Goal: Task Accomplishment & Management: Complete application form

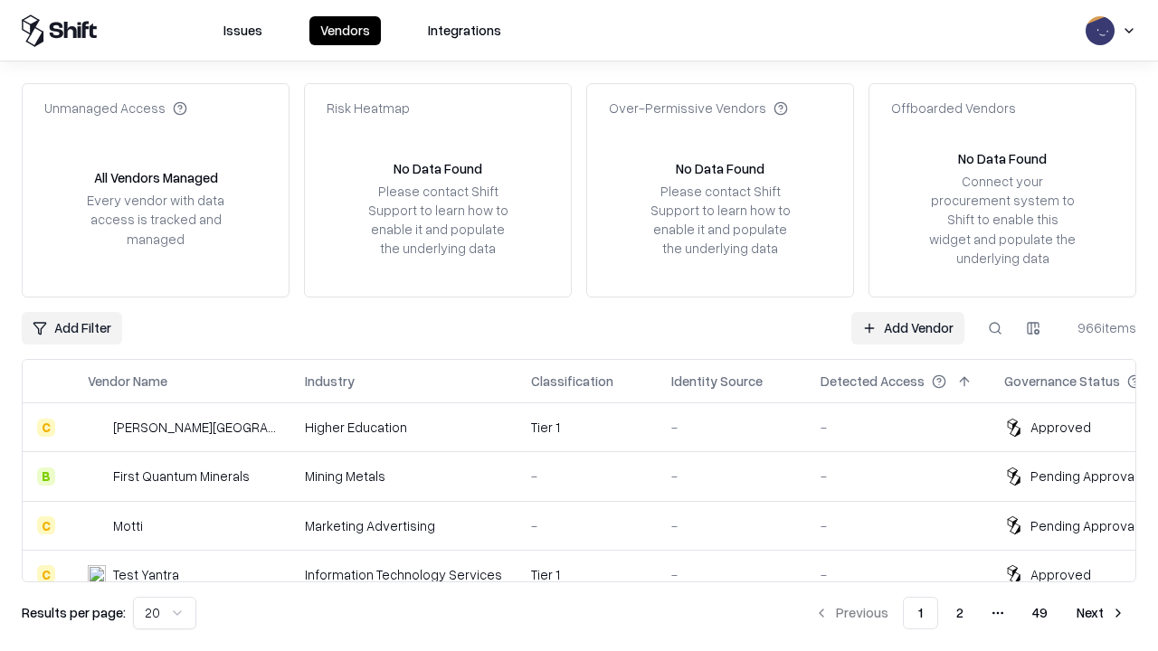
click at [907, 327] on link "Add Vendor" at bounding box center [907, 328] width 113 height 33
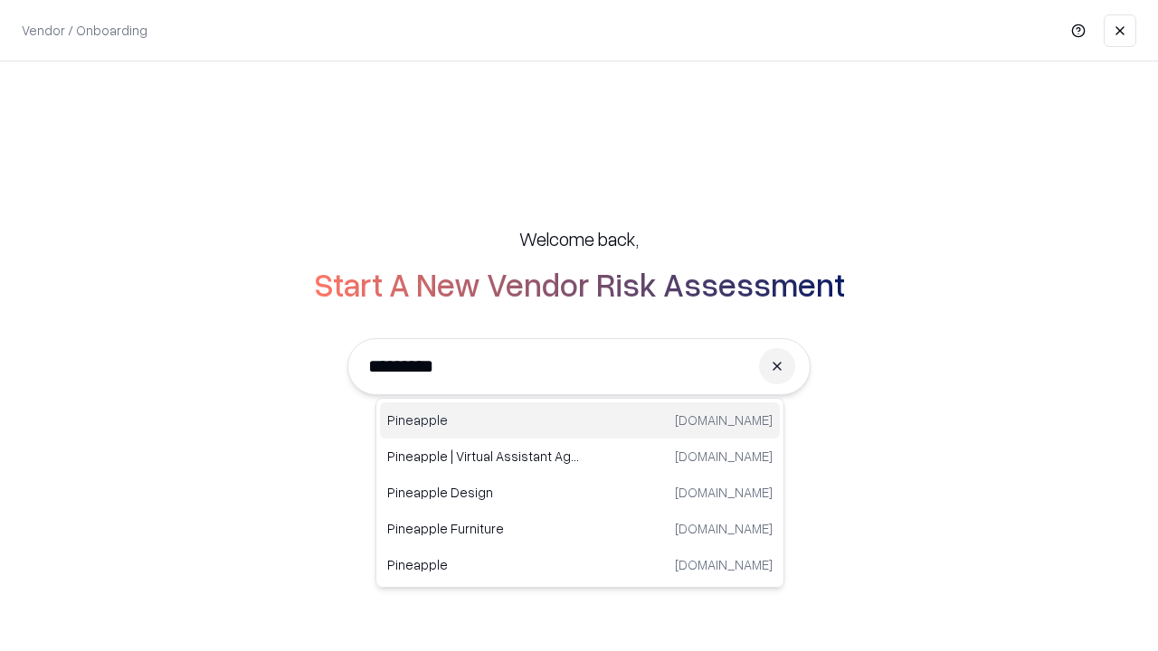
click at [580, 421] on div "Pineapple [DOMAIN_NAME]" at bounding box center [580, 420] width 400 height 36
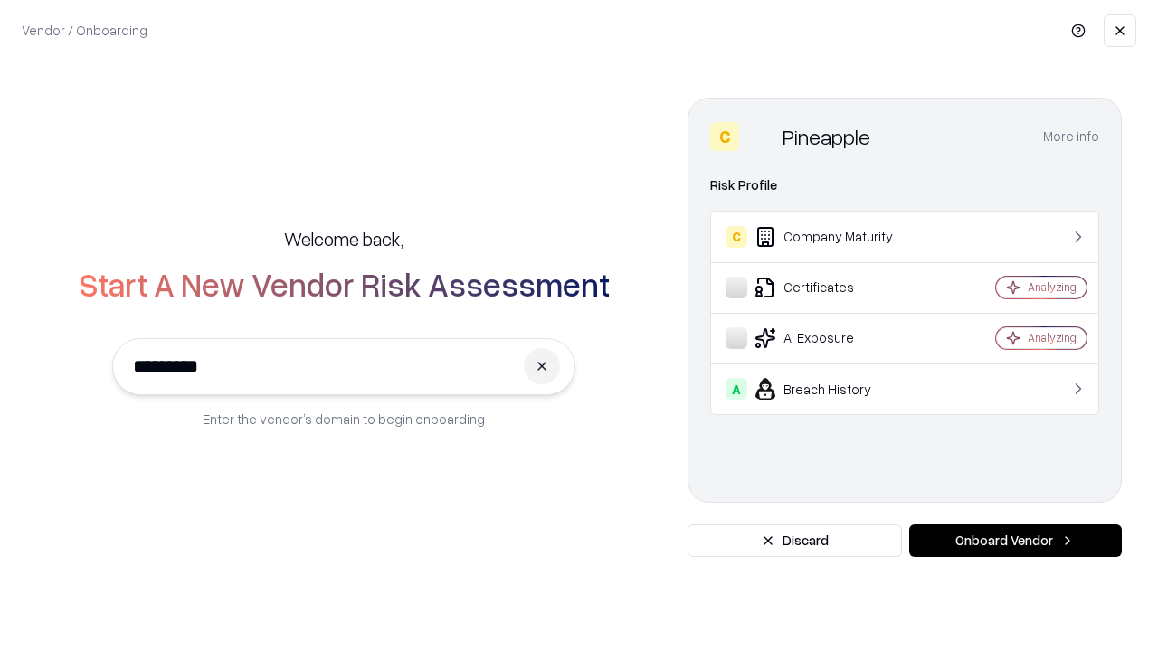
type input "*********"
click at [1015, 541] on button "Onboard Vendor" at bounding box center [1015, 541] width 213 height 33
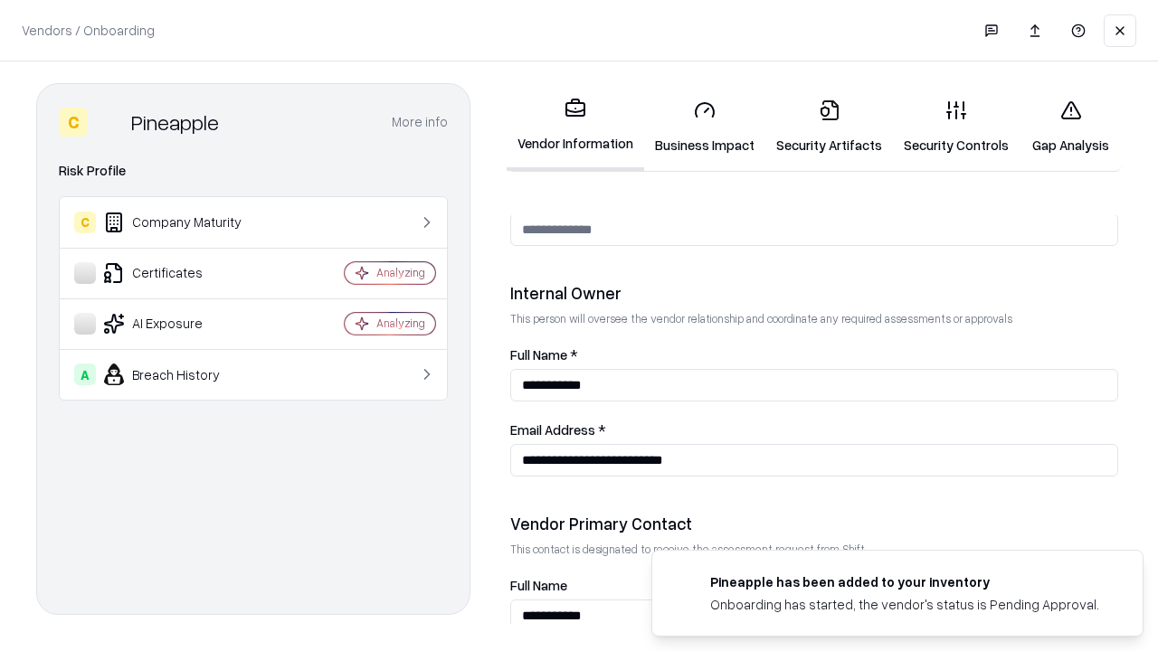
scroll to position [937, 0]
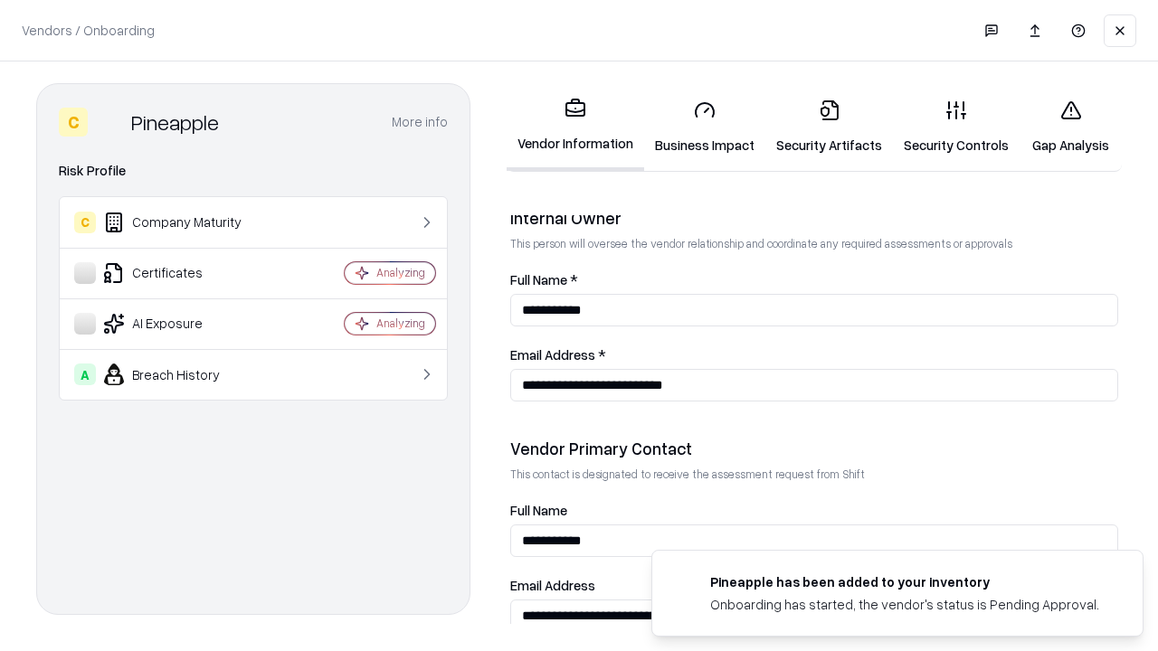
click at [705, 127] on link "Business Impact" at bounding box center [704, 127] width 121 height 84
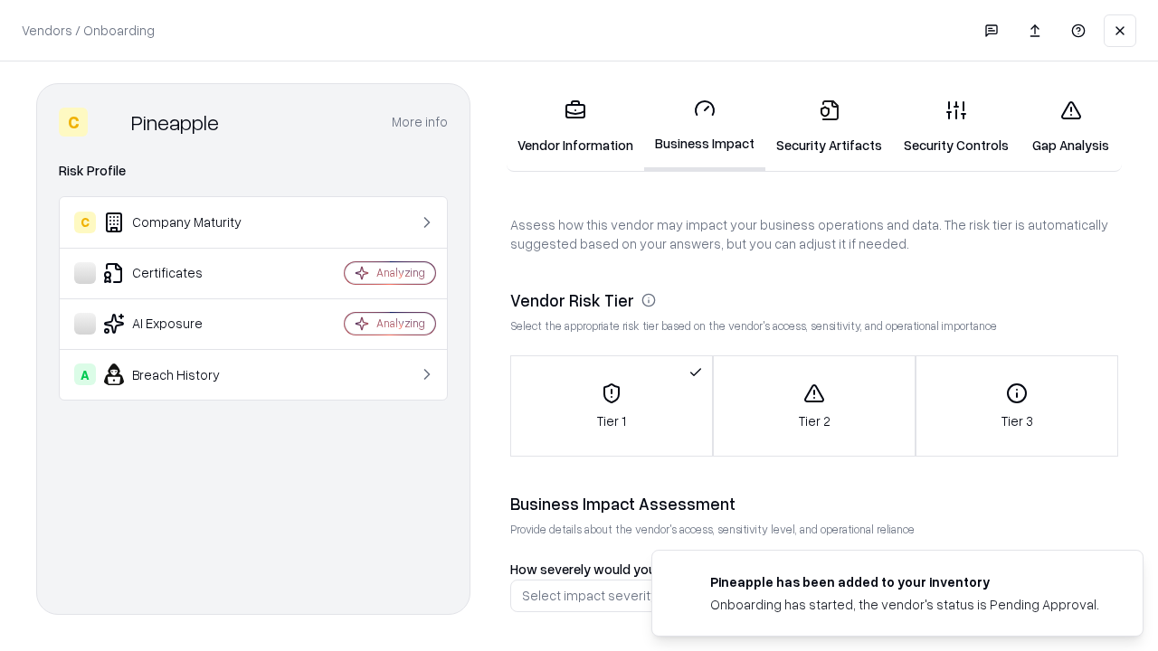
click at [828, 127] on link "Security Artifacts" at bounding box center [829, 127] width 128 height 84
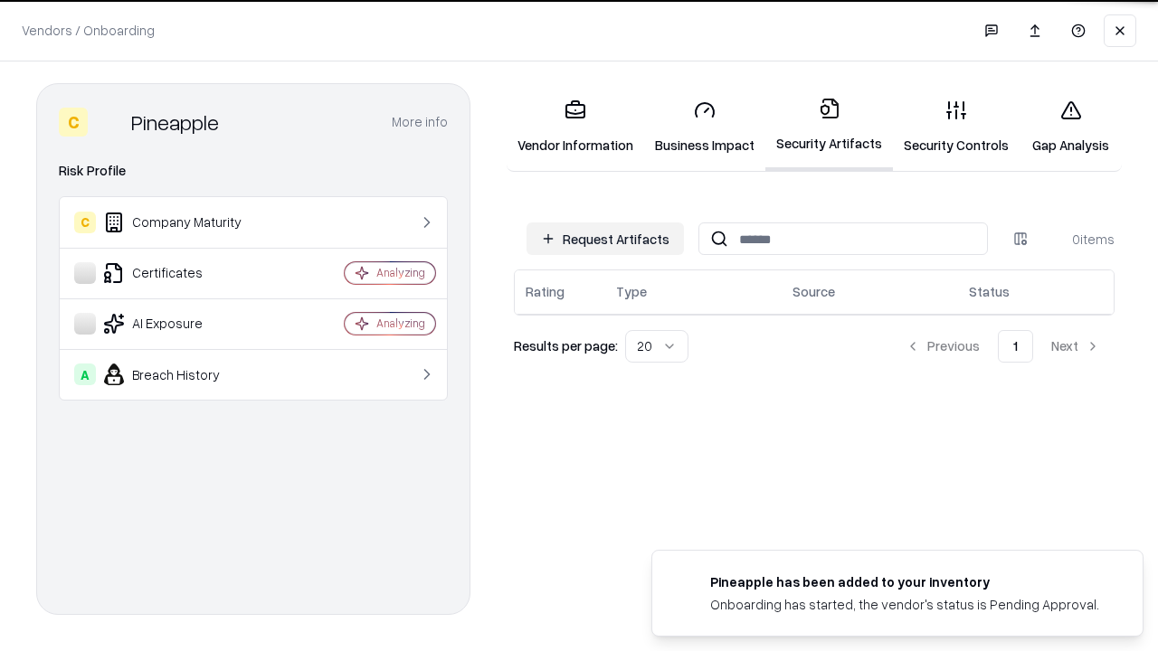
click at [605, 238] on button "Request Artifacts" at bounding box center [604, 239] width 157 height 33
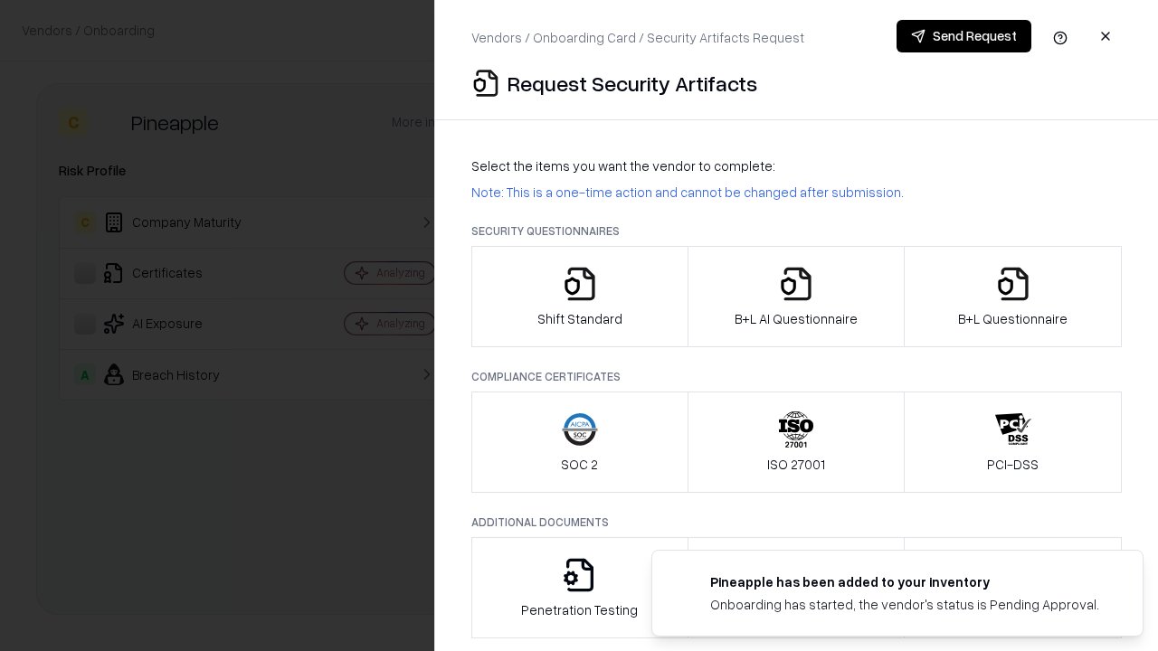
click at [579, 297] on icon "button" at bounding box center [580, 284] width 36 height 36
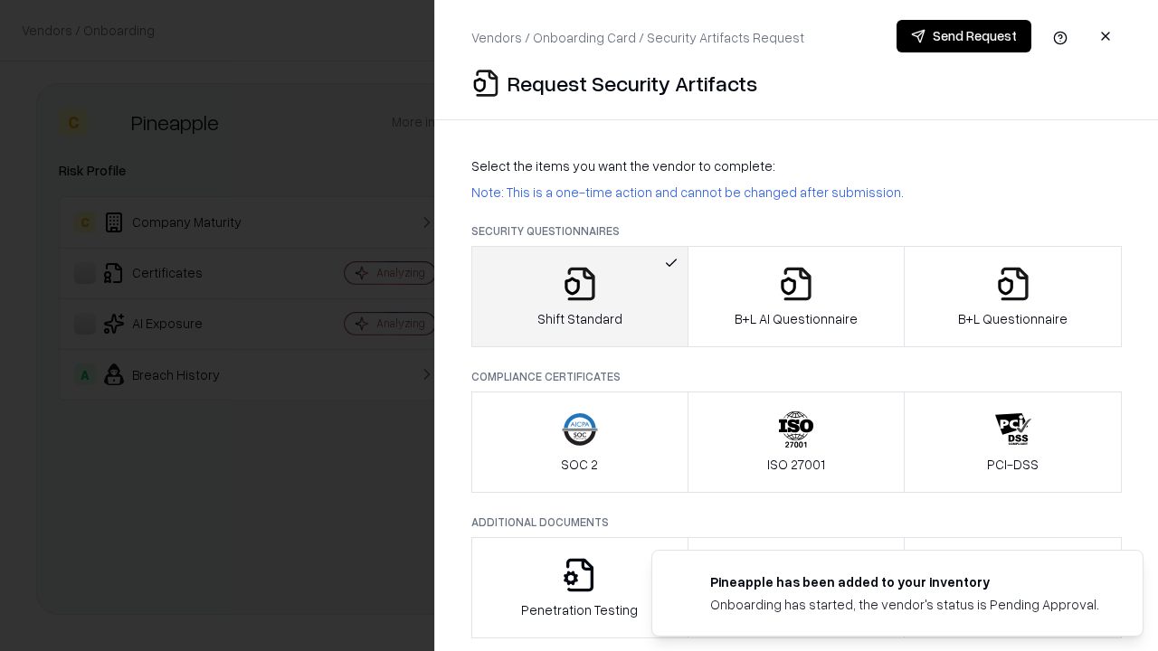
click at [963, 36] on button "Send Request" at bounding box center [963, 36] width 135 height 33
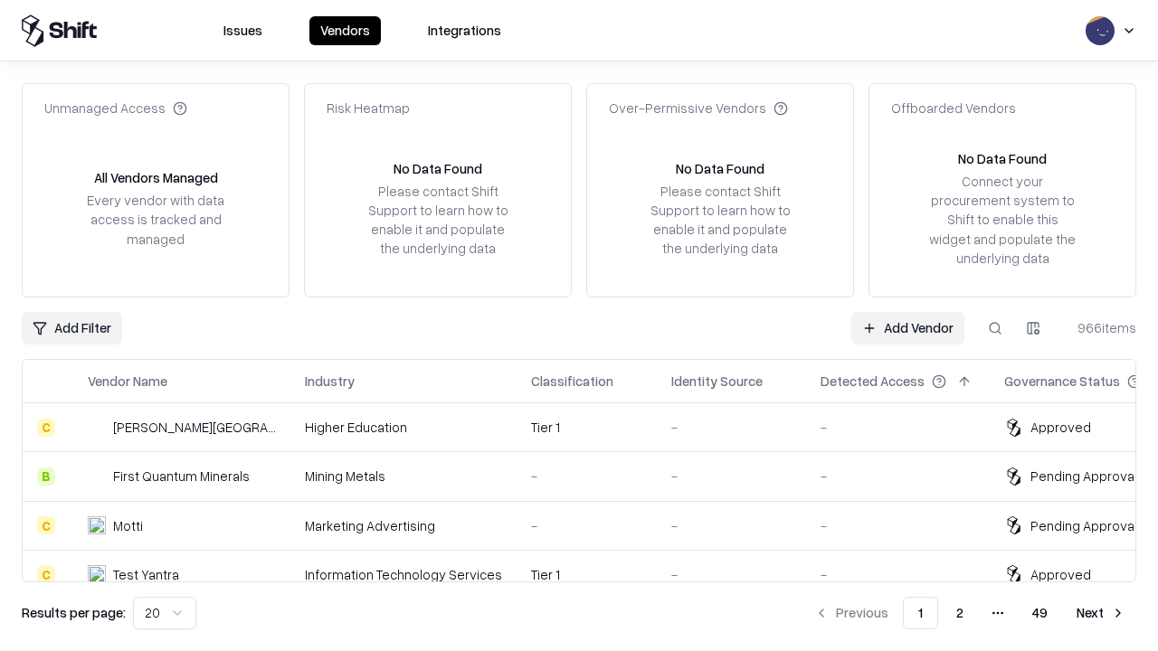
click at [995, 327] on button at bounding box center [995, 328] width 33 height 33
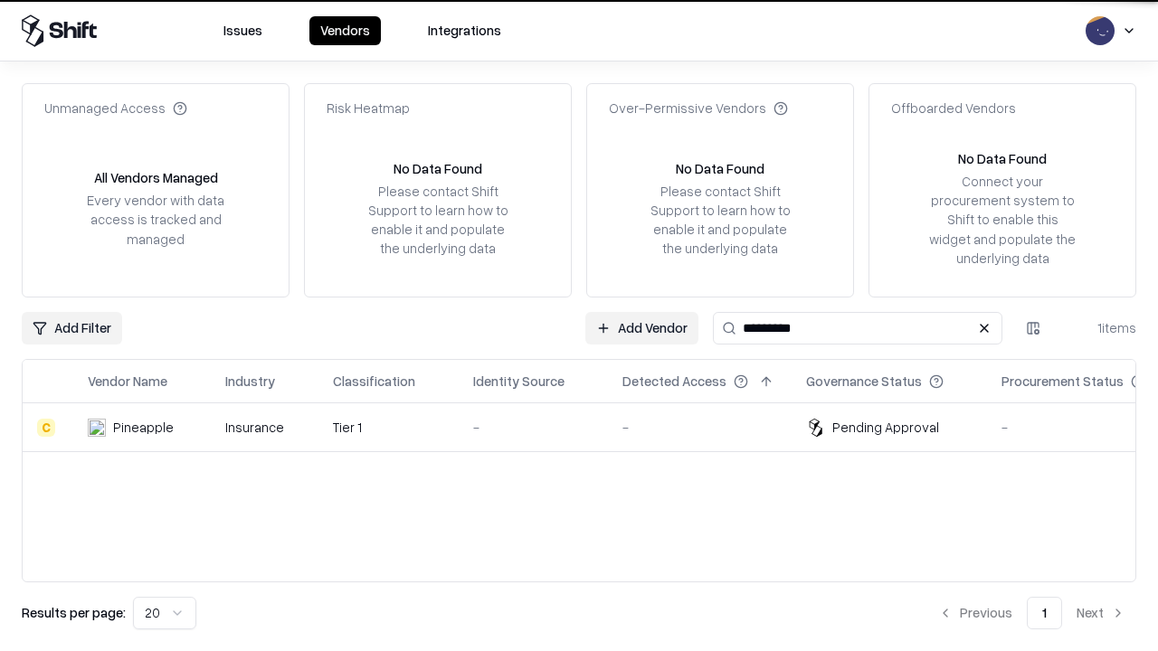
type input "*********"
click at [590, 427] on div "-" at bounding box center [533, 427] width 120 height 19
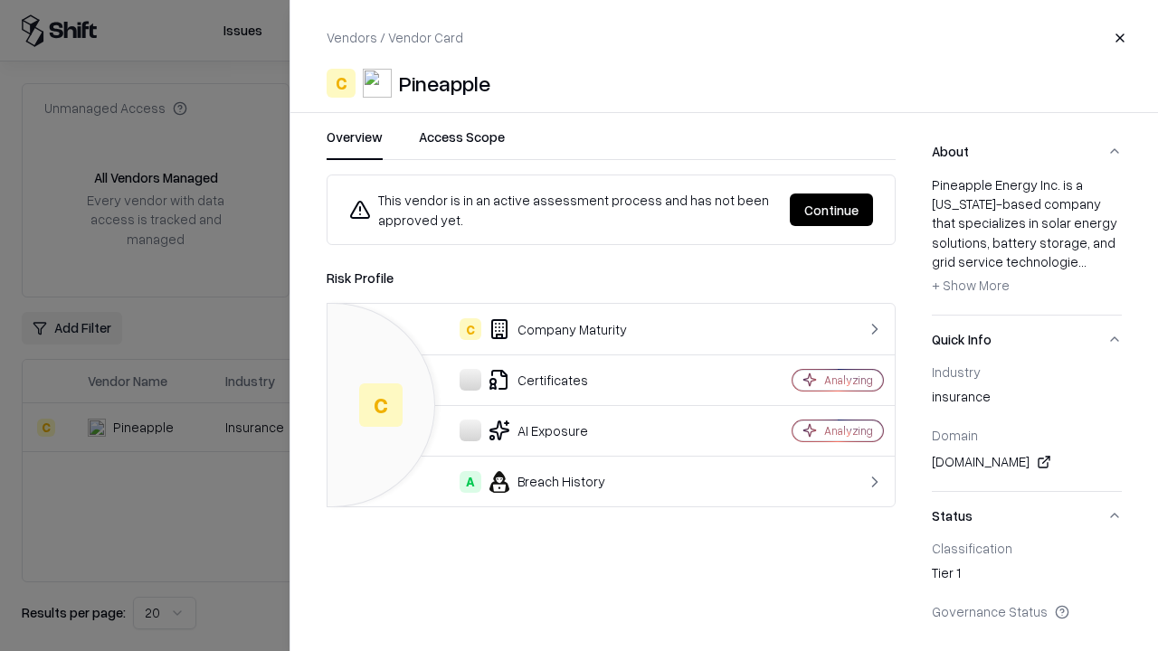
click at [831, 210] on button "Continue" at bounding box center [831, 210] width 83 height 33
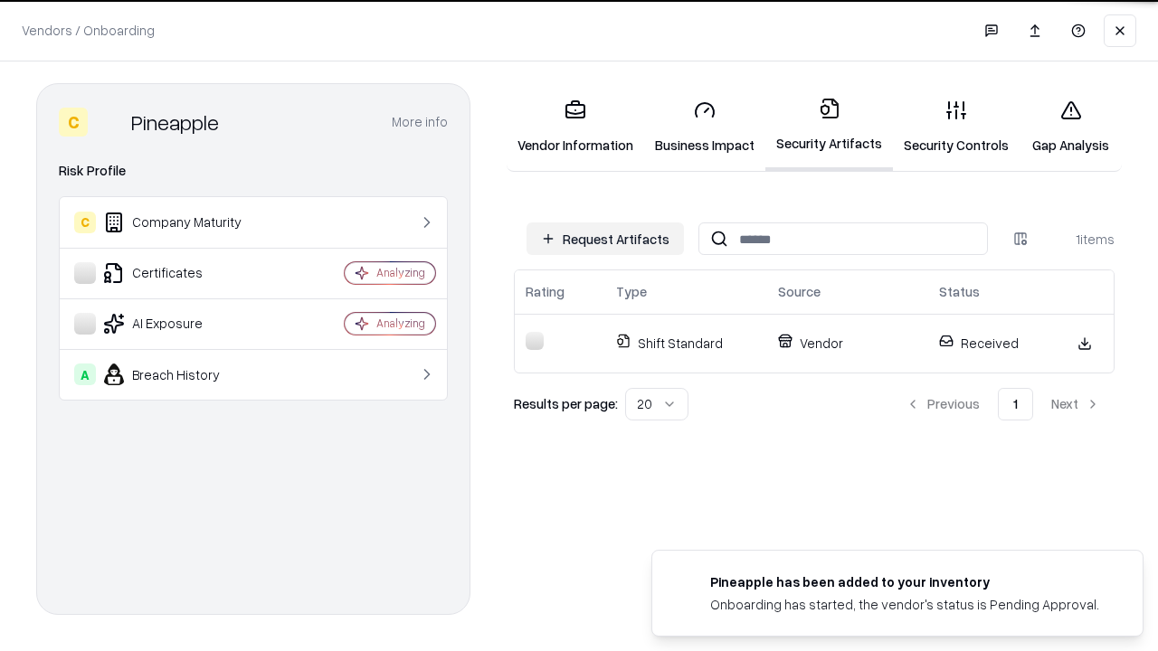
click at [1070, 127] on link "Gap Analysis" at bounding box center [1070, 127] width 102 height 84
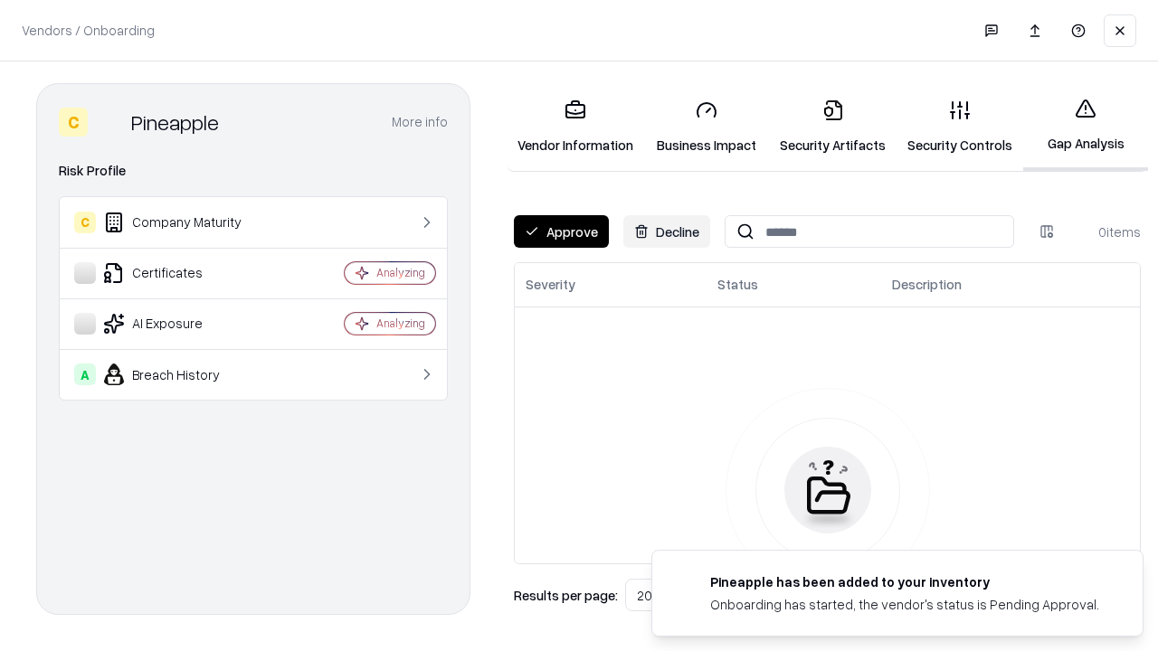
click at [561, 232] on button "Approve" at bounding box center [561, 231] width 95 height 33
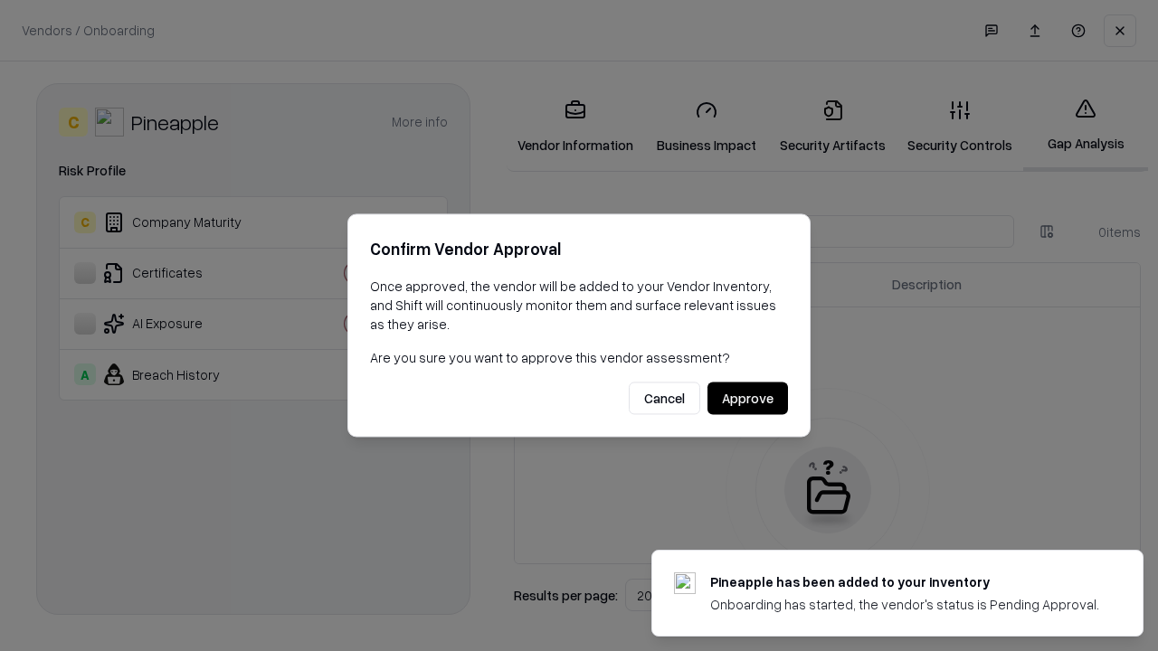
click at [747, 398] on button "Approve" at bounding box center [747, 399] width 80 height 33
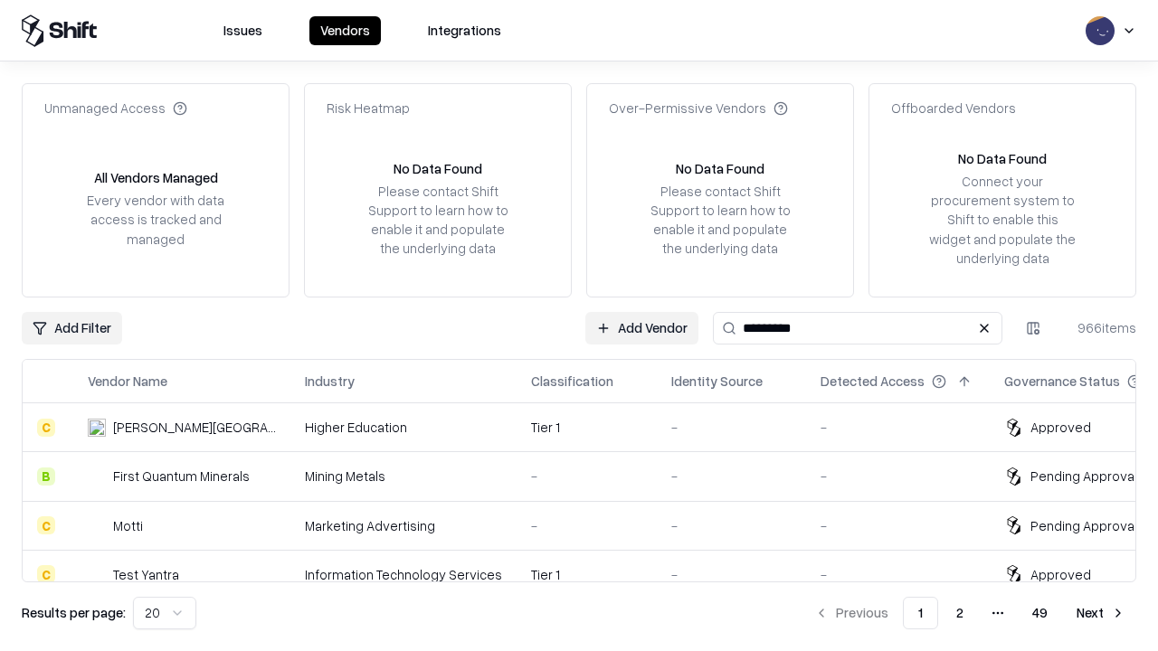
type input "*********"
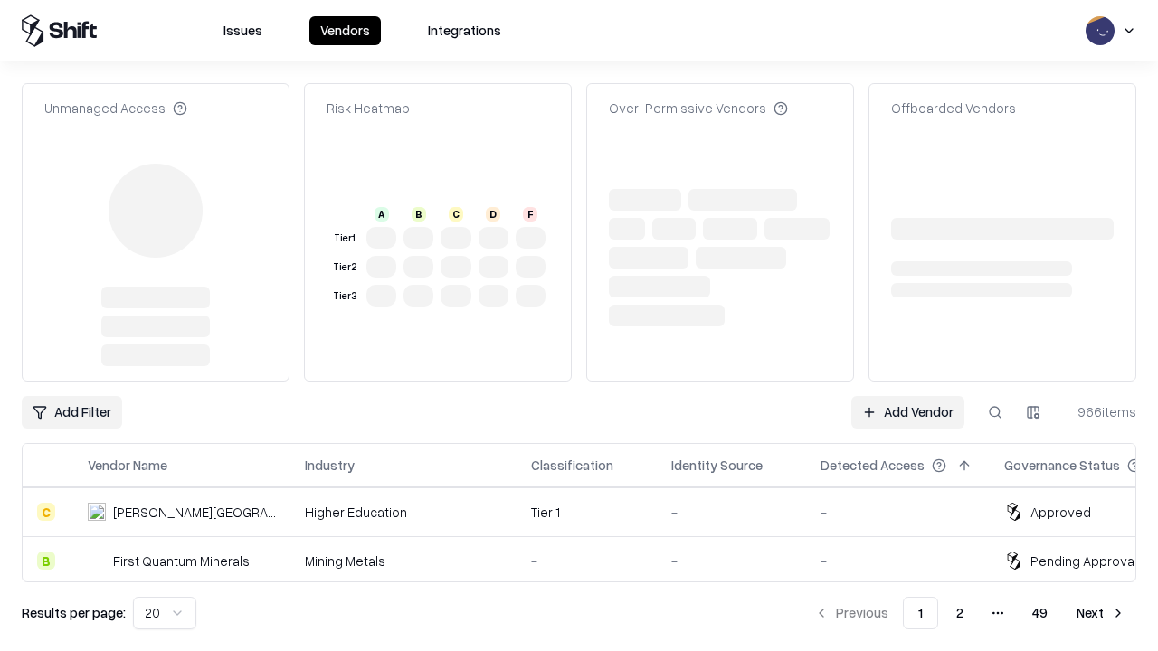
click at [907, 396] on link "Add Vendor" at bounding box center [907, 412] width 113 height 33
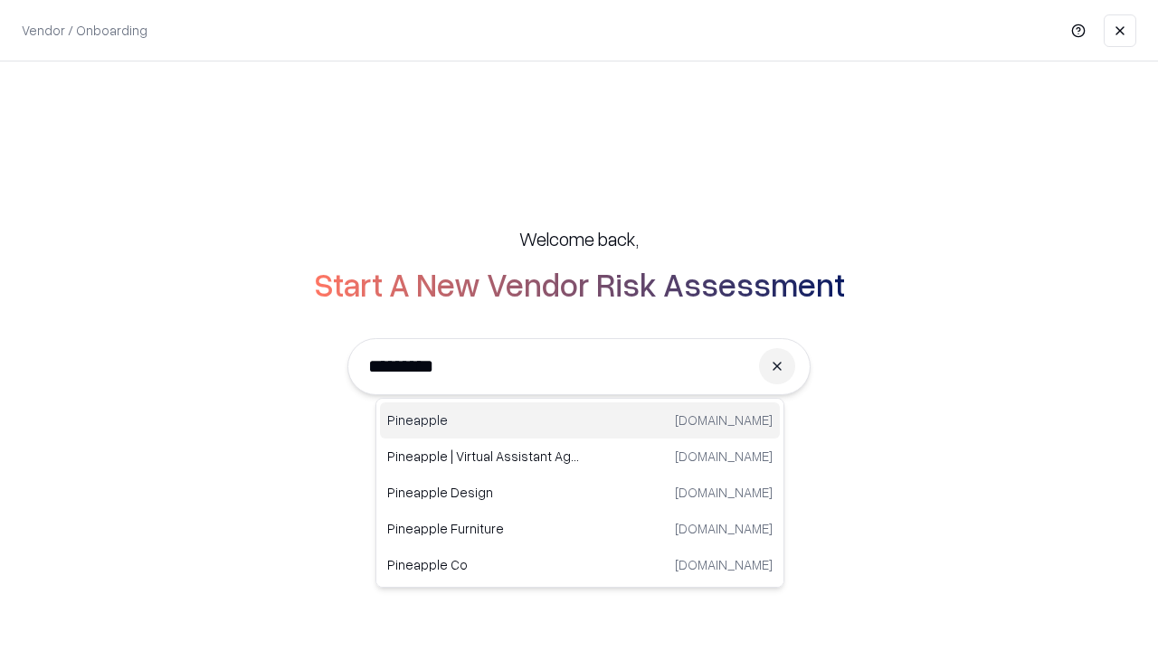
click at [580, 421] on div "Pineapple [DOMAIN_NAME]" at bounding box center [580, 420] width 400 height 36
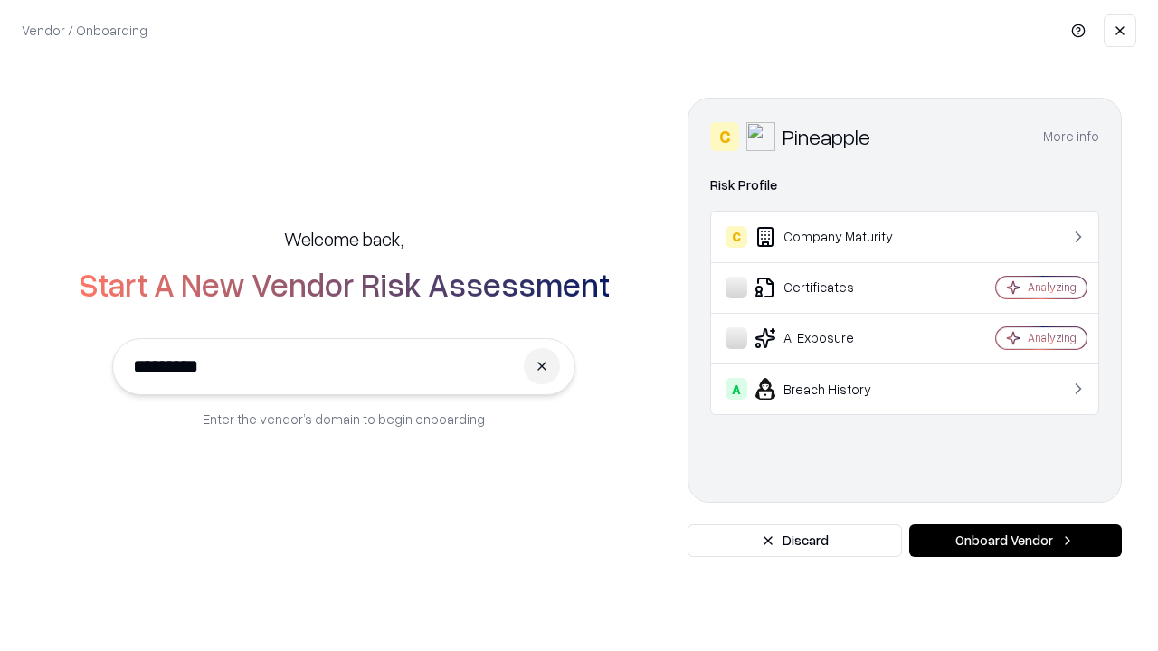
type input "*********"
click at [1015, 541] on button "Onboard Vendor" at bounding box center [1015, 541] width 213 height 33
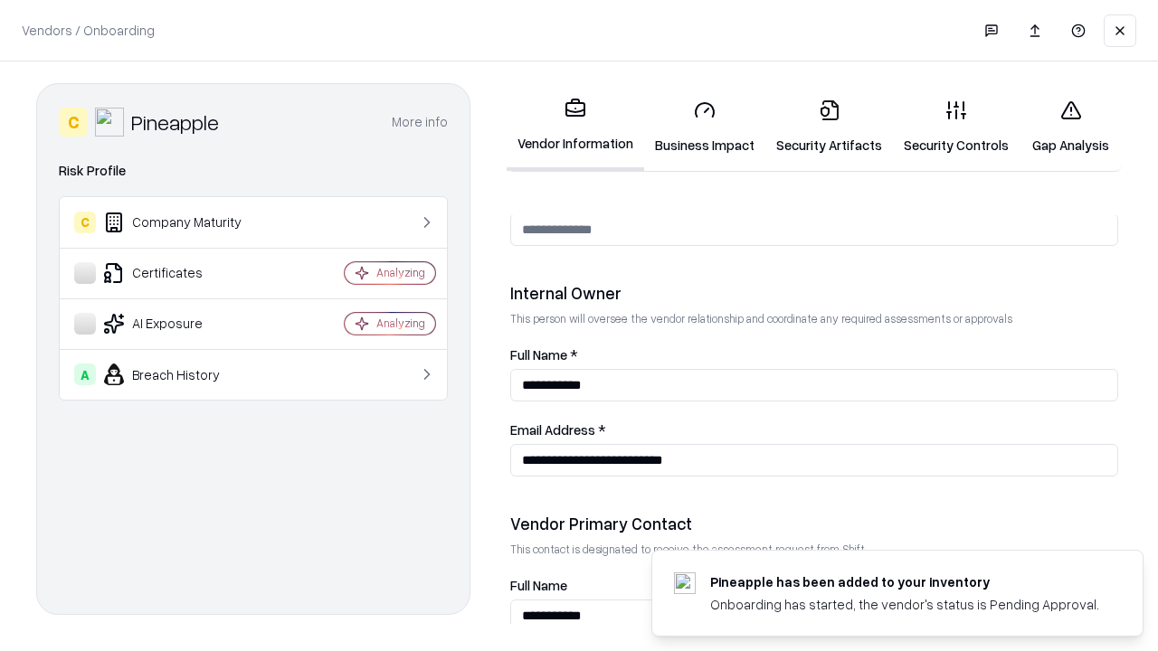
scroll to position [937, 0]
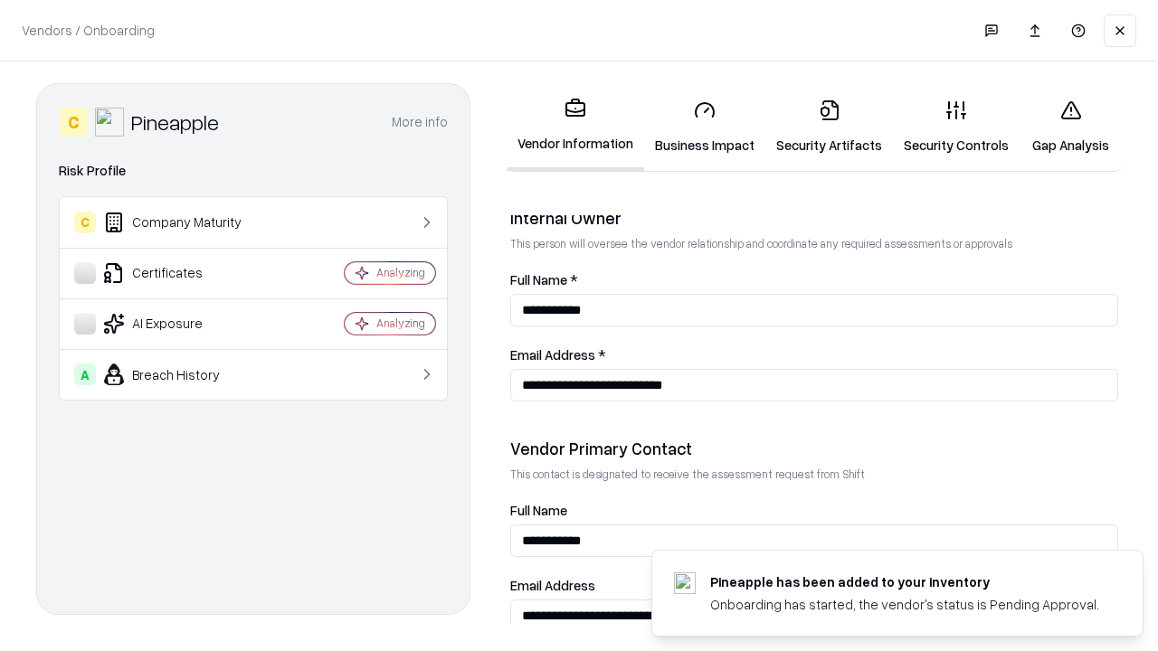
click at [1070, 127] on link "Gap Analysis" at bounding box center [1070, 127] width 102 height 84
